Goal: Information Seeking & Learning: Learn about a topic

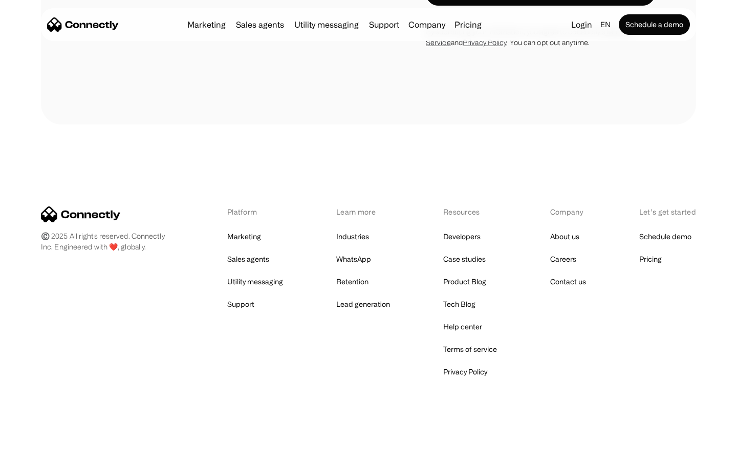
scroll to position [413, 0]
